Goal: Navigation & Orientation: Understand site structure

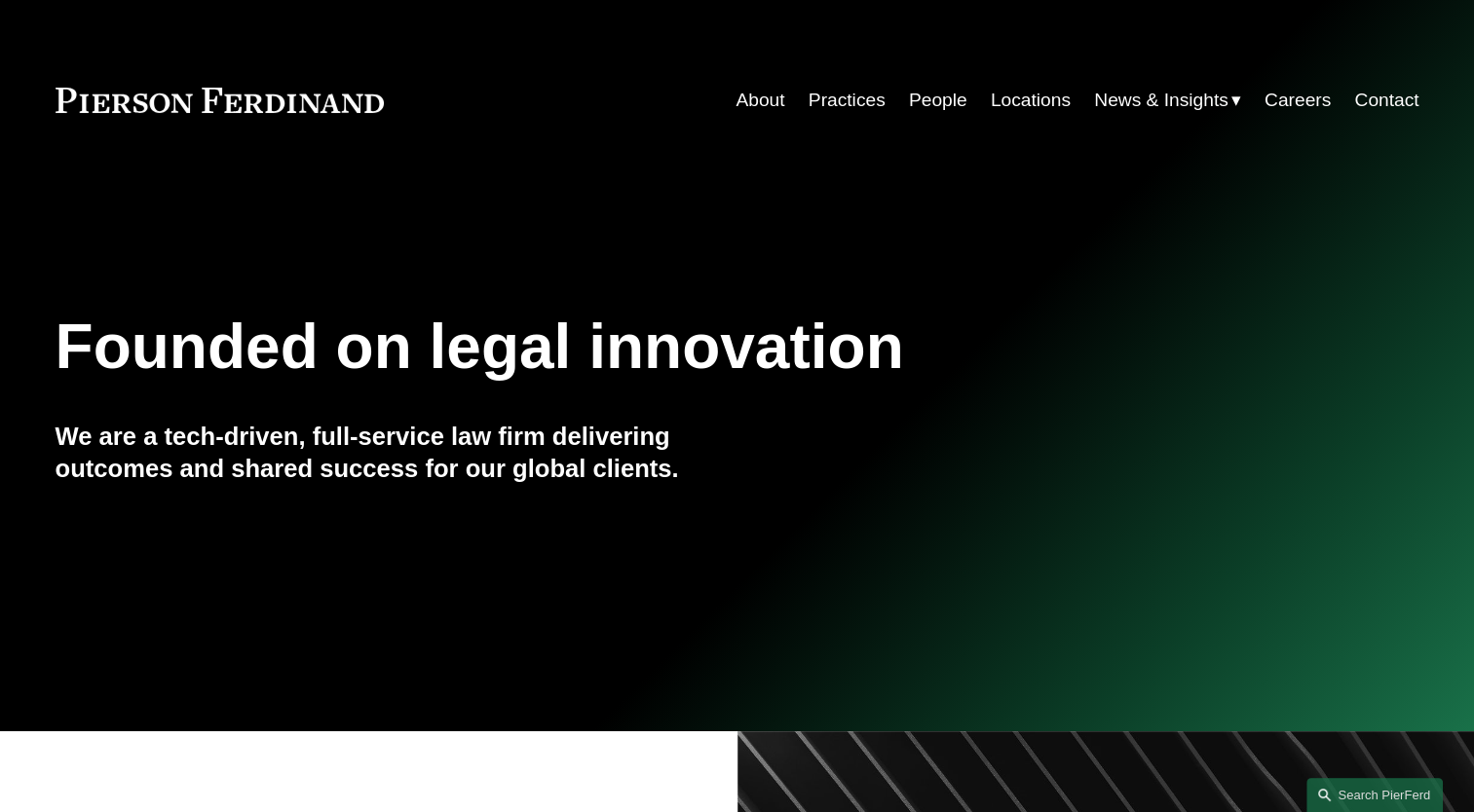
click at [921, 102] on link "People" at bounding box center [938, 100] width 59 height 37
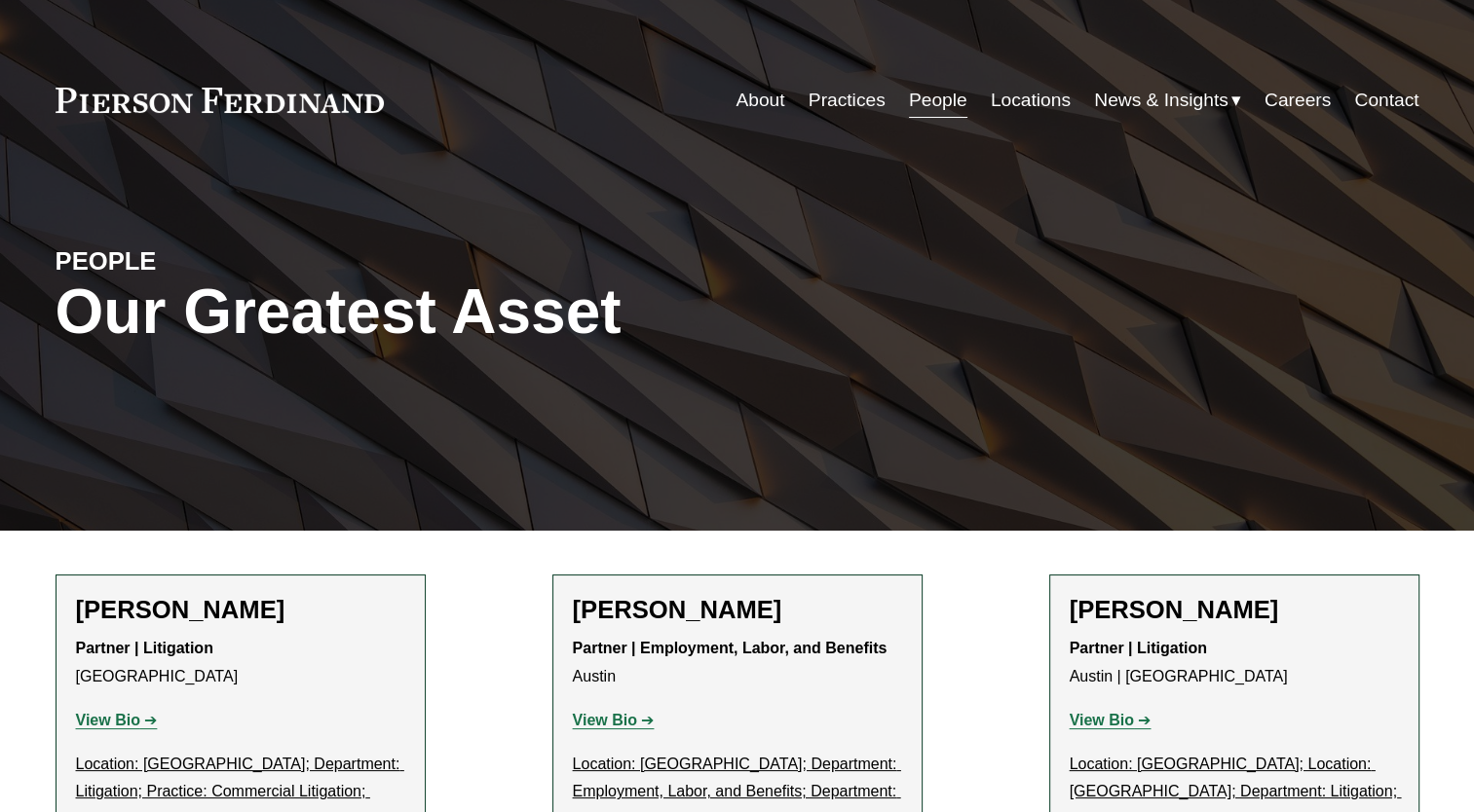
click at [852, 100] on link "Practices" at bounding box center [846, 100] width 77 height 37
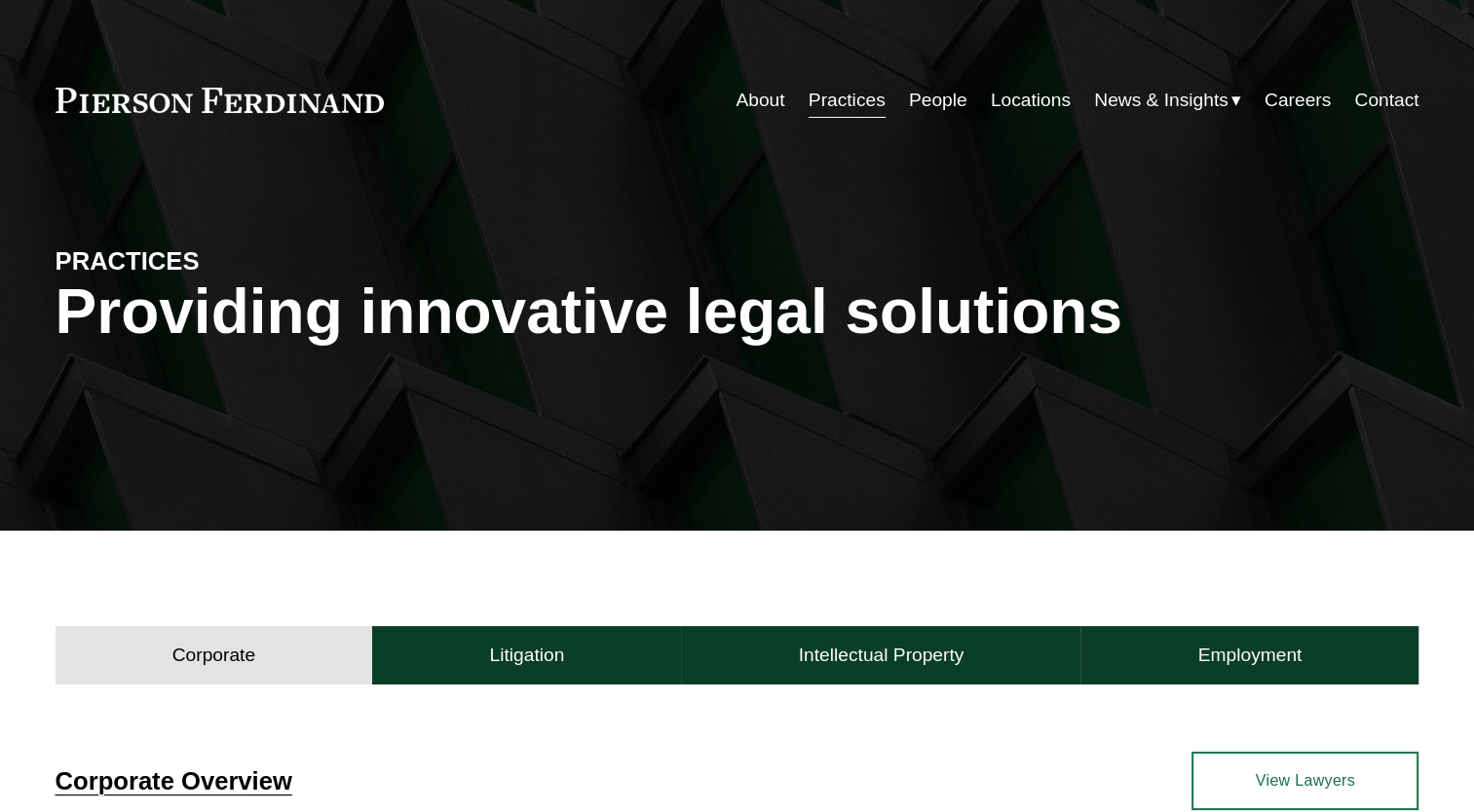
click at [923, 101] on link "People" at bounding box center [938, 100] width 59 height 37
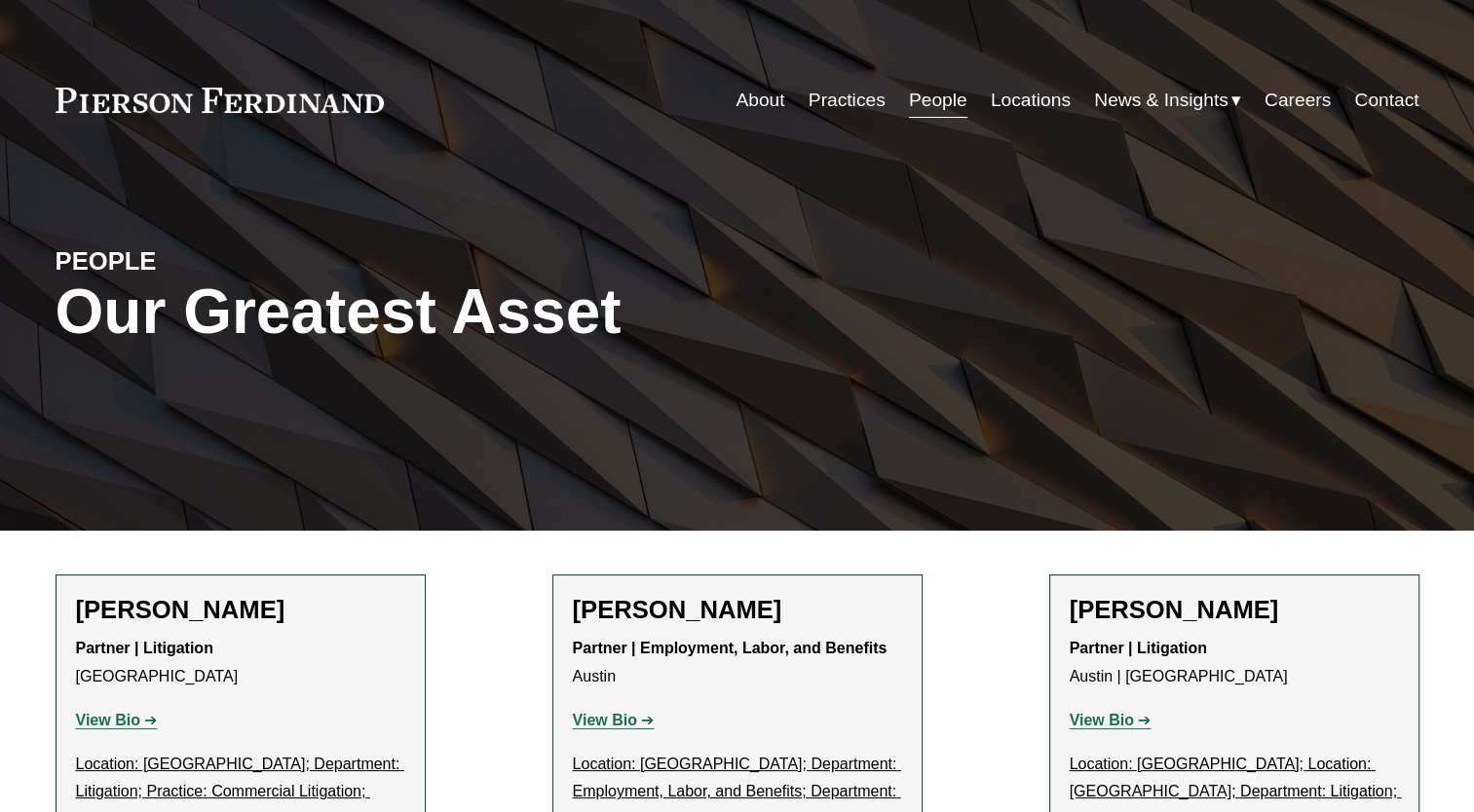
click at [767, 410] on div "PEOPLE Our Greatest Asset" at bounding box center [737, 335] width 1474 height 293
click at [187, 105] on link at bounding box center [221, 100] width 329 height 25
